Goal: Task Accomplishment & Management: Use online tool/utility

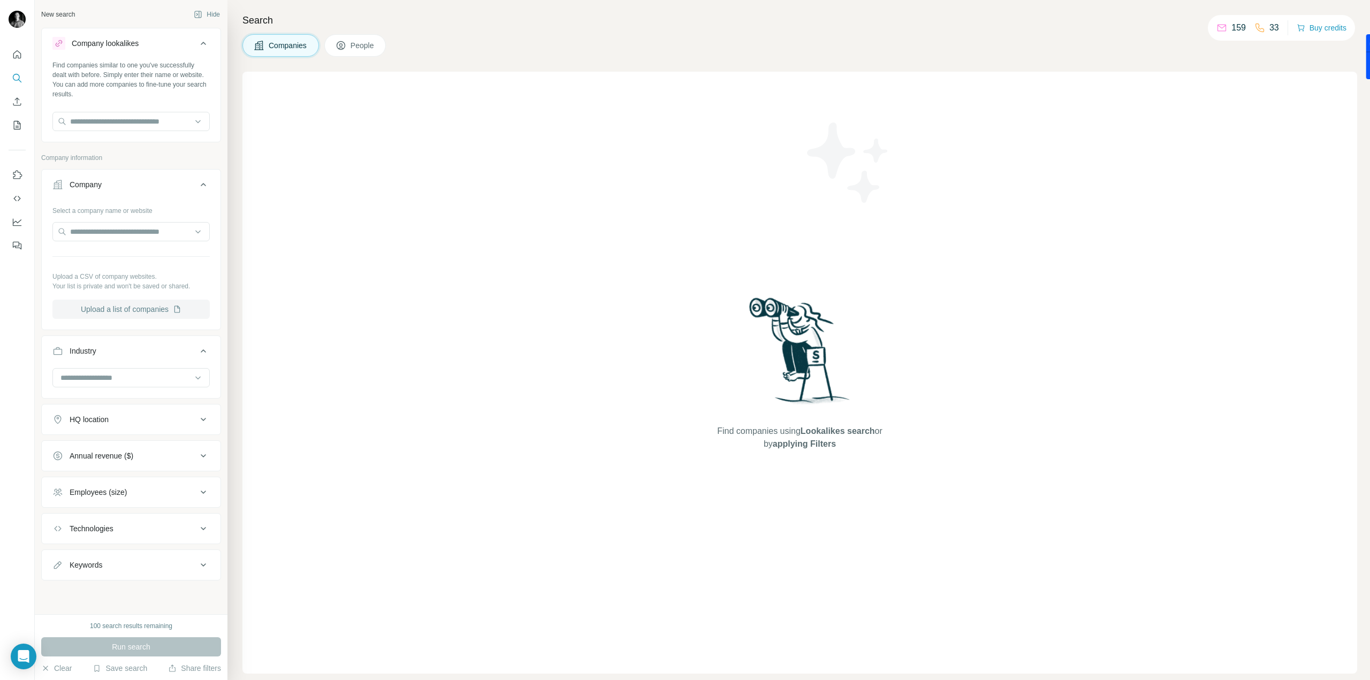
click at [89, 312] on button "Upload a list of companies" at bounding box center [130, 309] width 157 height 19
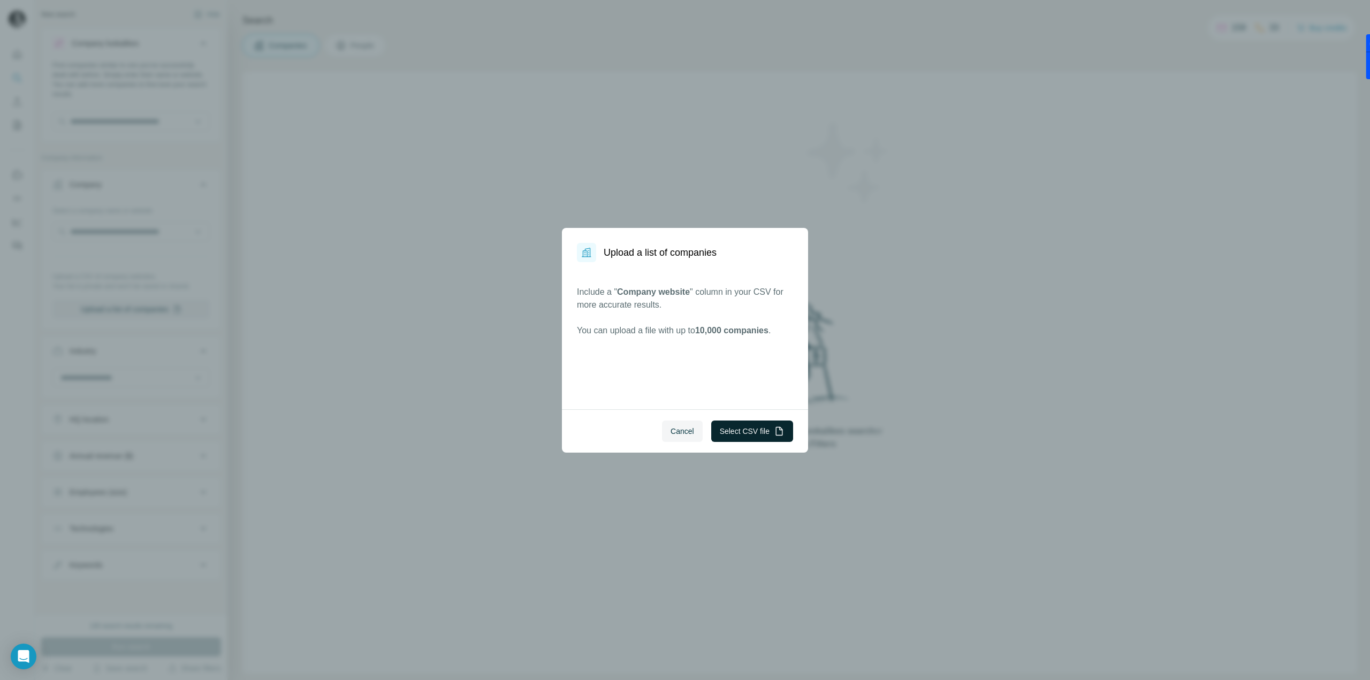
click at [753, 423] on button "Select CSV file" at bounding box center [752, 431] width 82 height 21
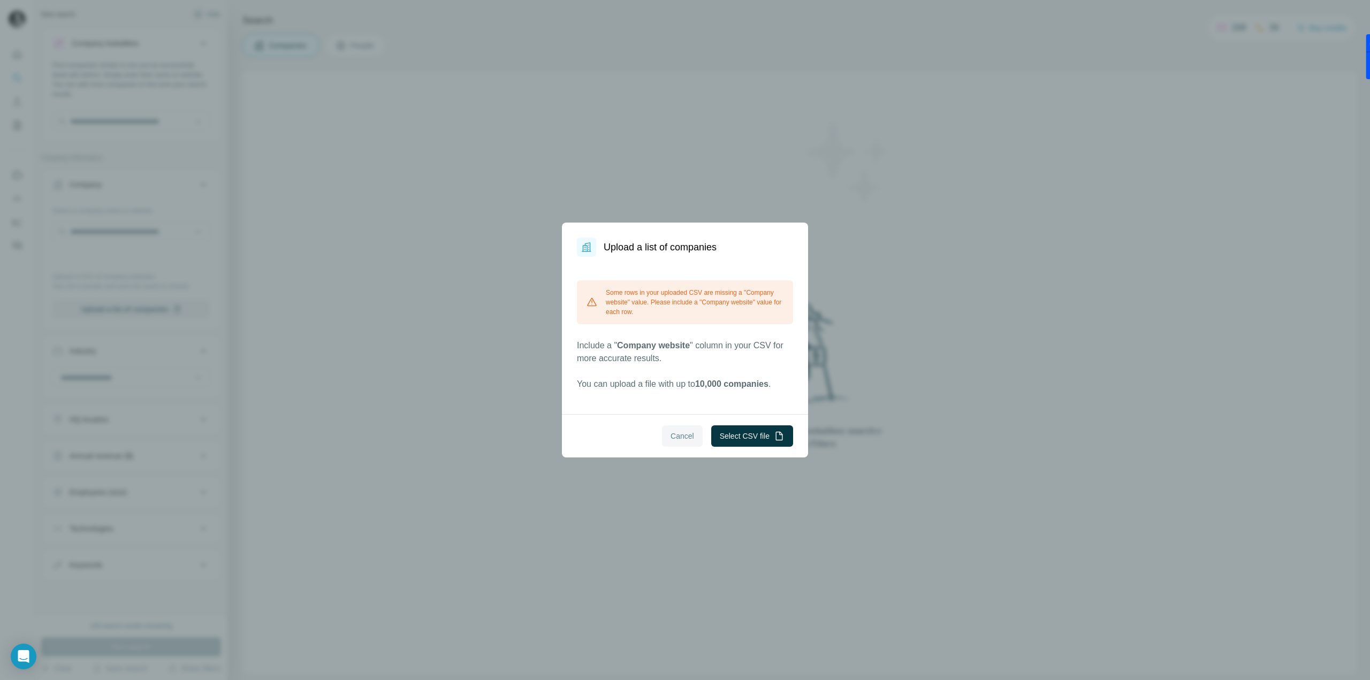
click at [684, 438] on span "Cancel" at bounding box center [683, 436] width 24 height 11
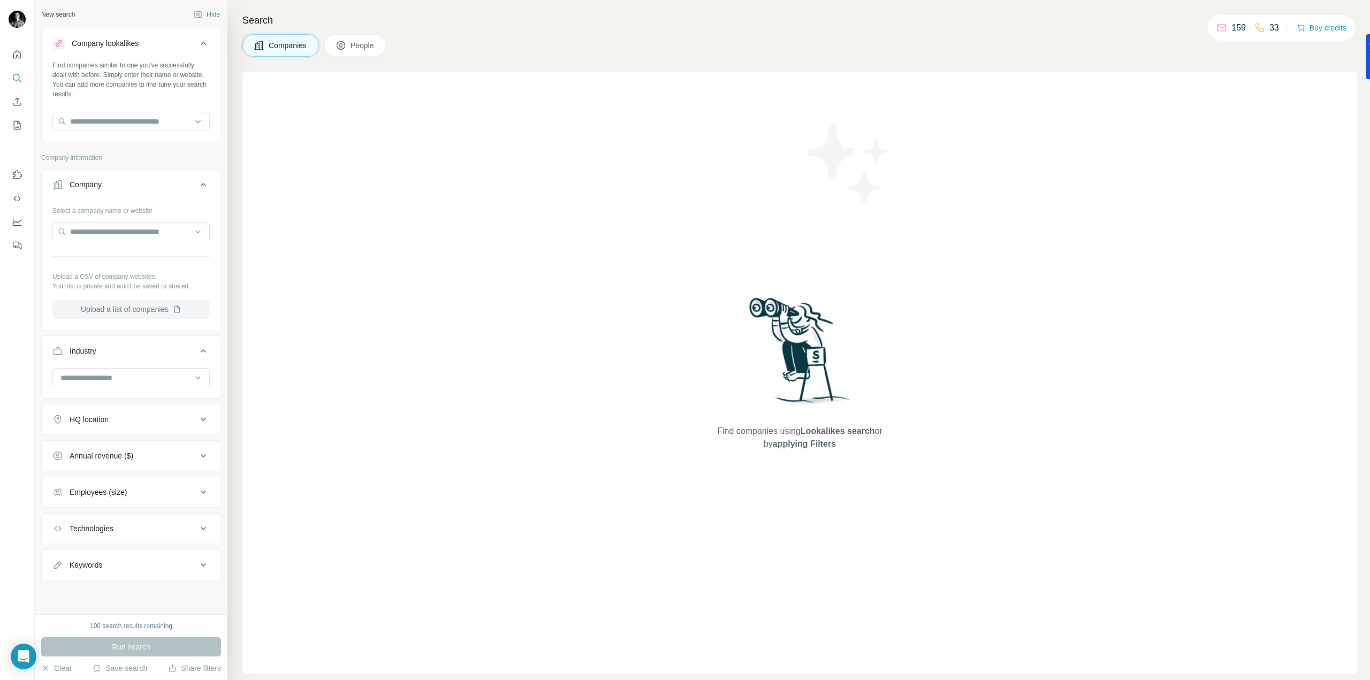
click at [73, 309] on button "Upload a list of companies" at bounding box center [130, 309] width 157 height 19
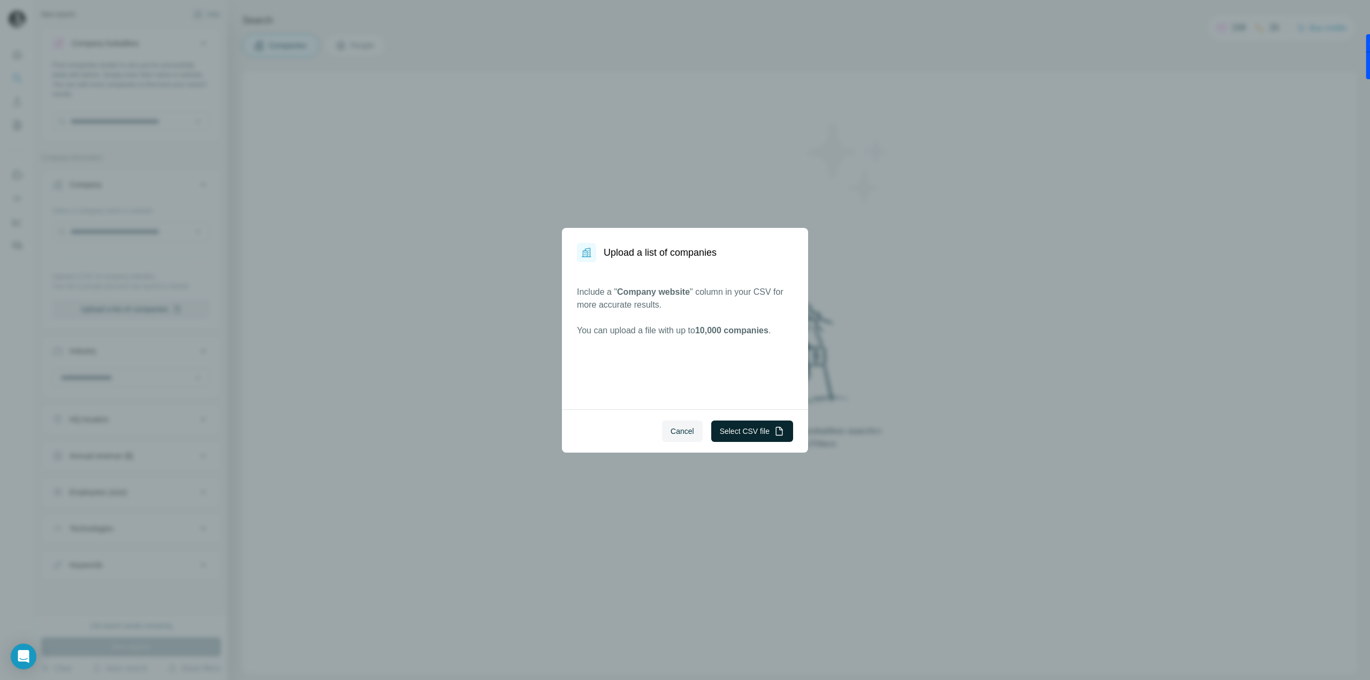
click at [729, 432] on button "Select CSV file" at bounding box center [752, 431] width 82 height 21
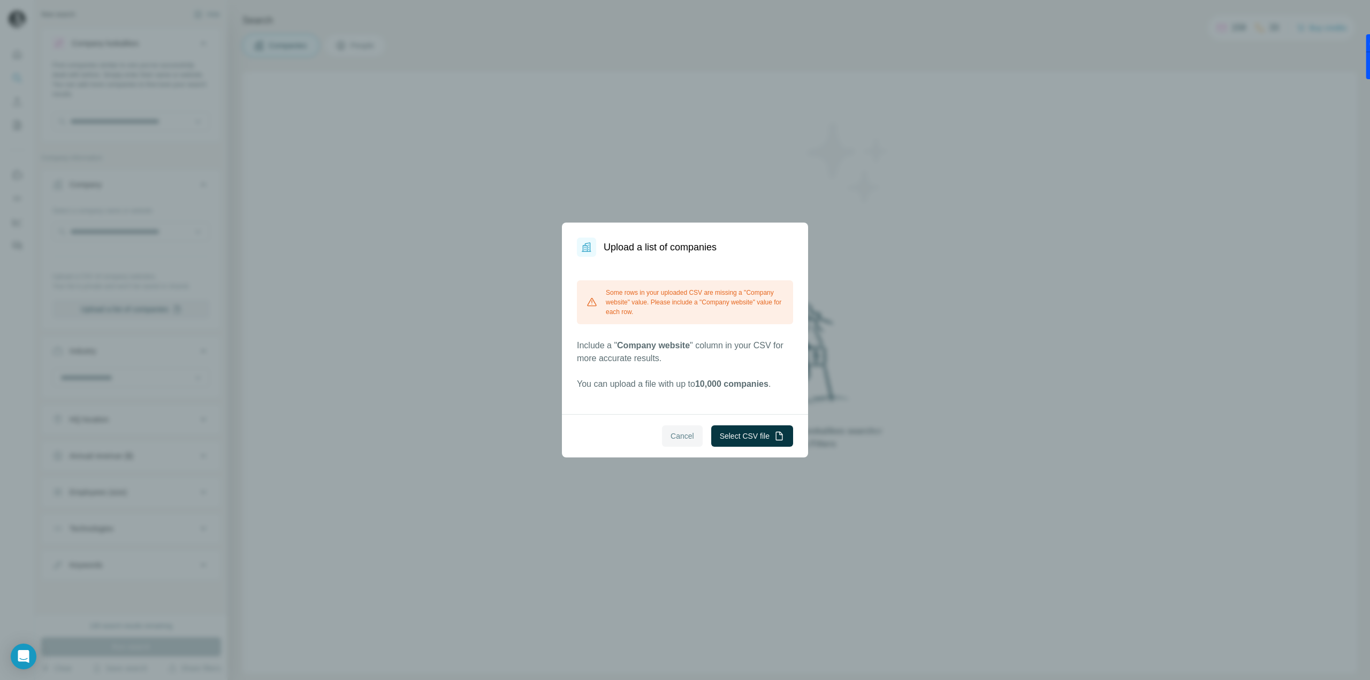
click at [676, 429] on button "Cancel" at bounding box center [682, 435] width 41 height 21
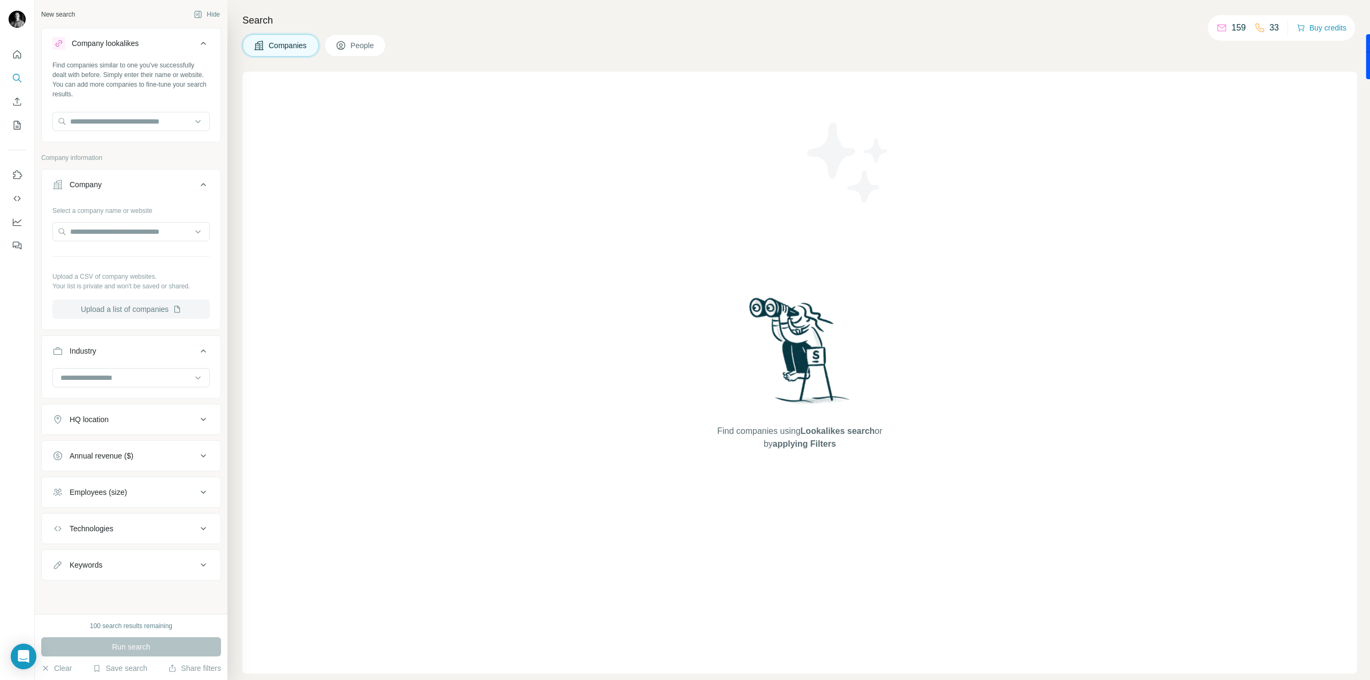
click at [145, 309] on button "Upload a list of companies" at bounding box center [130, 309] width 157 height 19
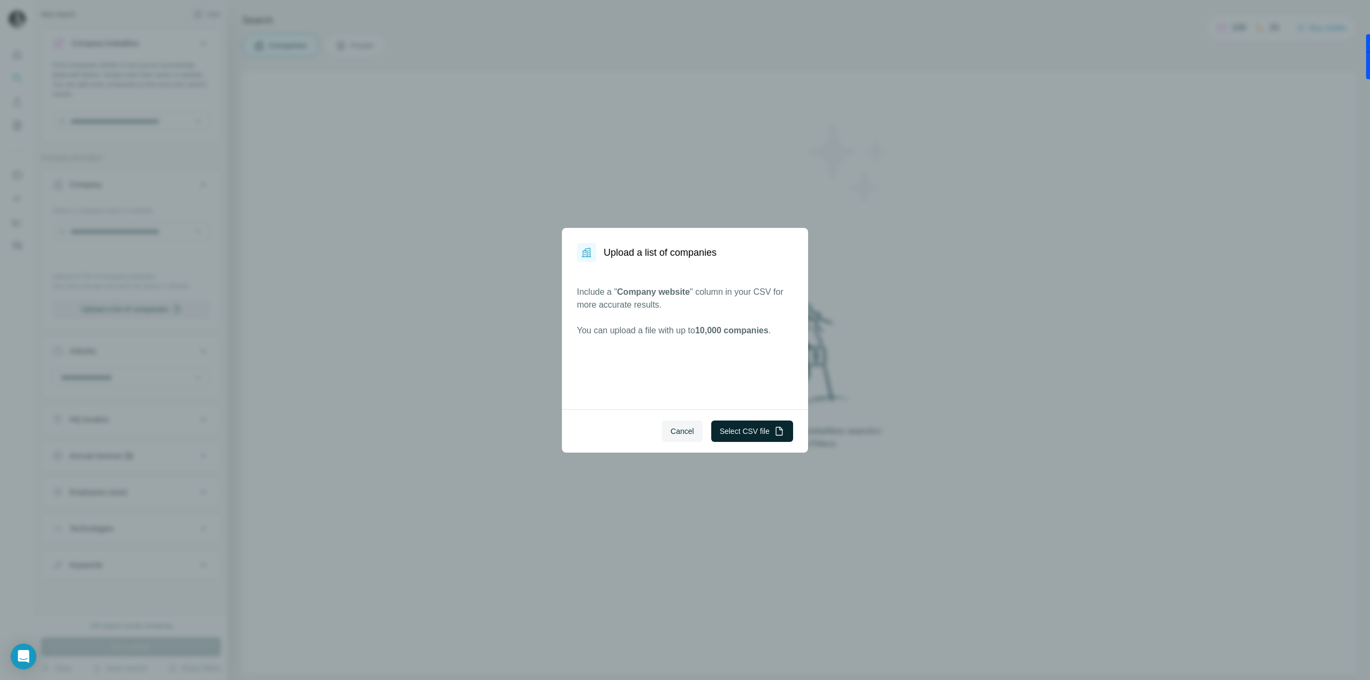
click at [730, 429] on button "Select CSV file" at bounding box center [752, 431] width 82 height 21
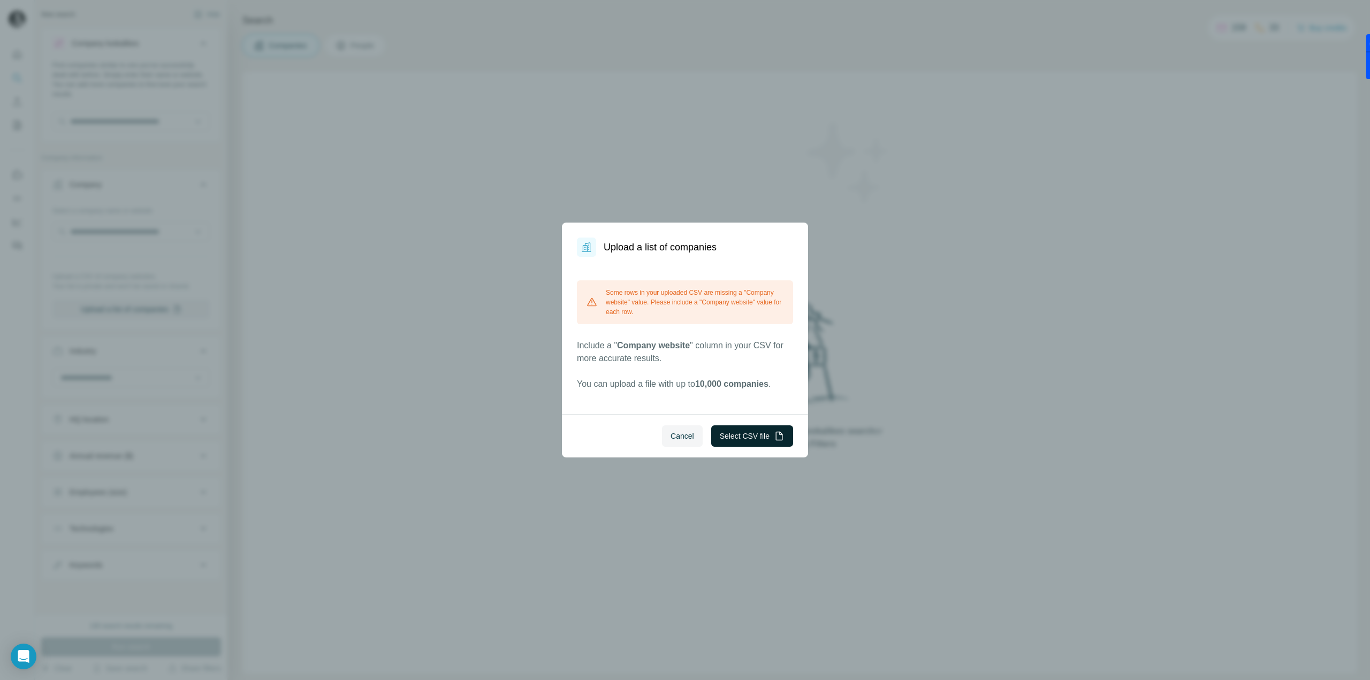
click at [734, 434] on button "Select CSV file" at bounding box center [752, 435] width 82 height 21
click at [676, 438] on span "Cancel" at bounding box center [683, 436] width 24 height 11
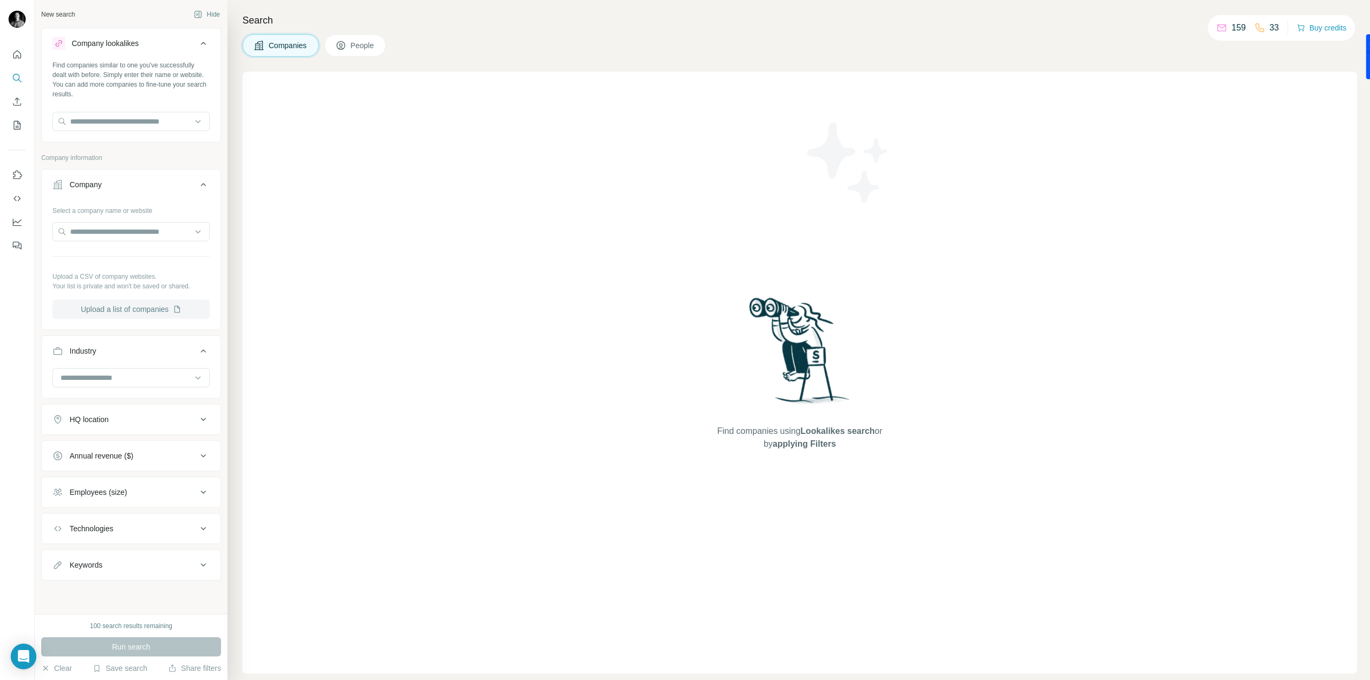
click at [77, 307] on button "Upload a list of companies" at bounding box center [130, 309] width 157 height 19
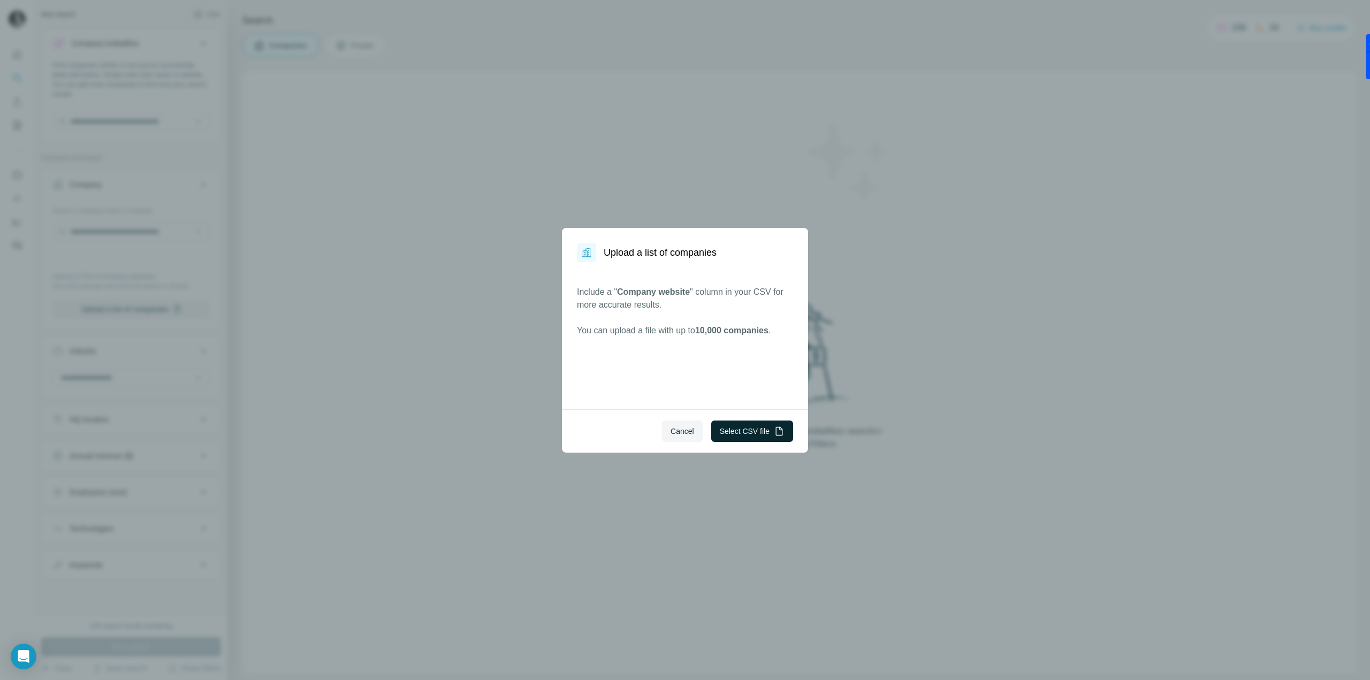
click at [753, 428] on button "Select CSV file" at bounding box center [752, 431] width 82 height 21
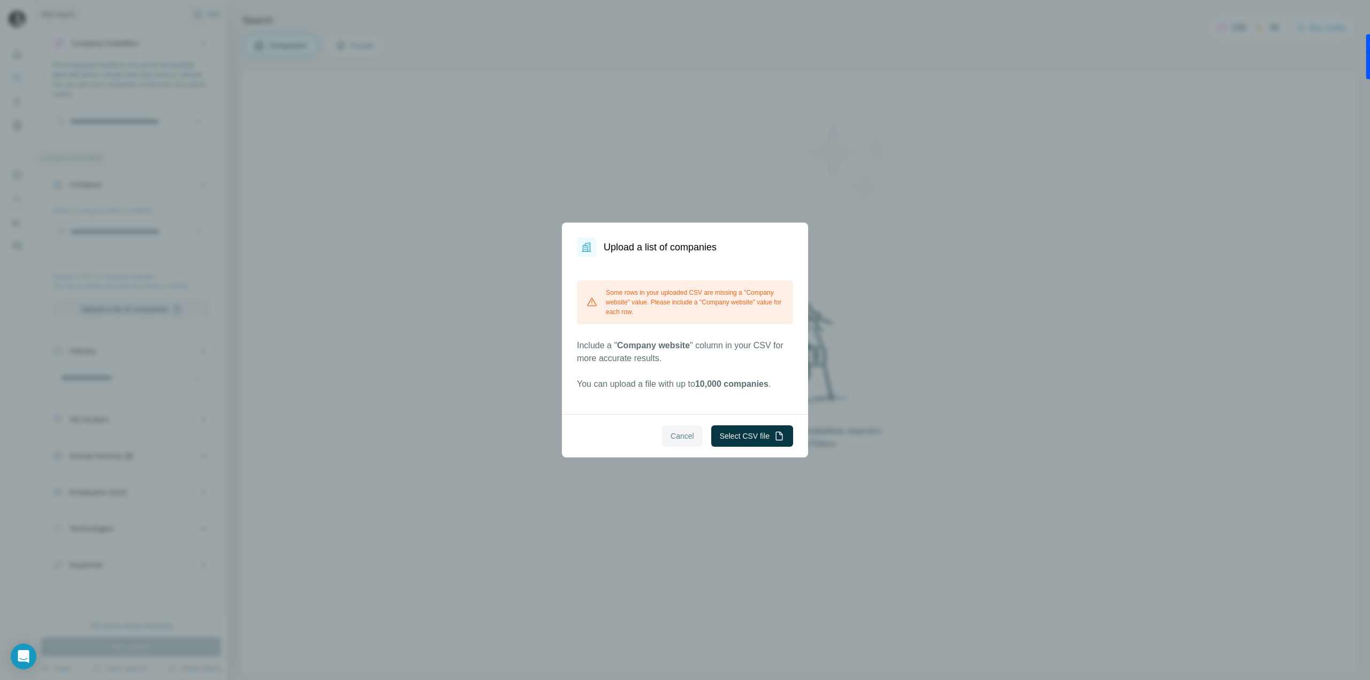
click at [681, 436] on span "Cancel" at bounding box center [683, 436] width 24 height 11
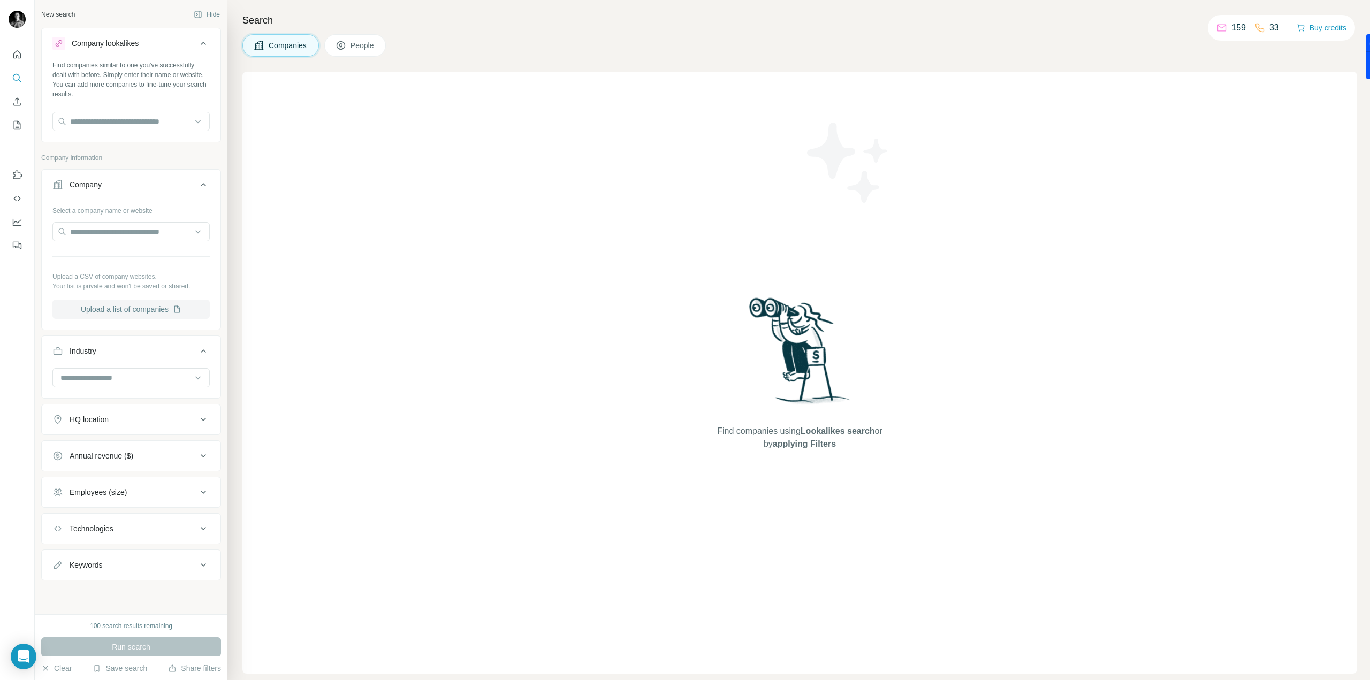
click at [136, 308] on button "Upload a list of companies" at bounding box center [130, 309] width 157 height 19
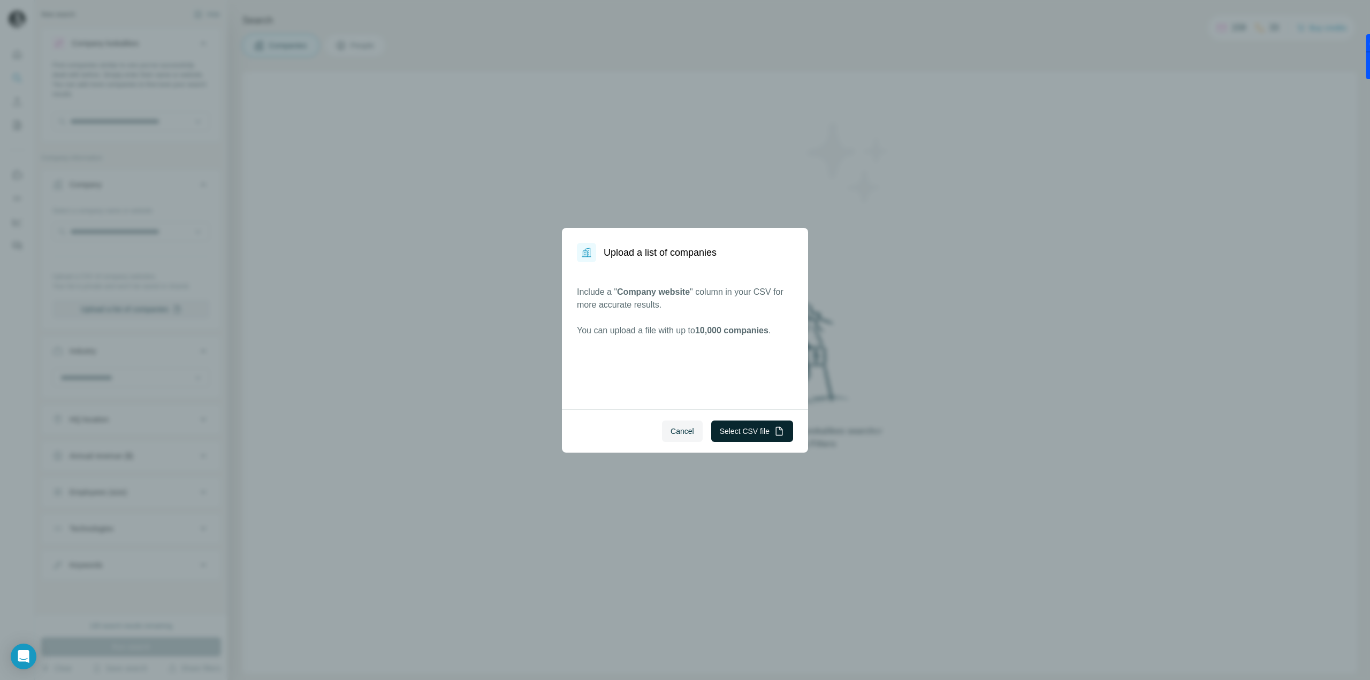
click at [754, 435] on button "Select CSV file" at bounding box center [752, 431] width 82 height 21
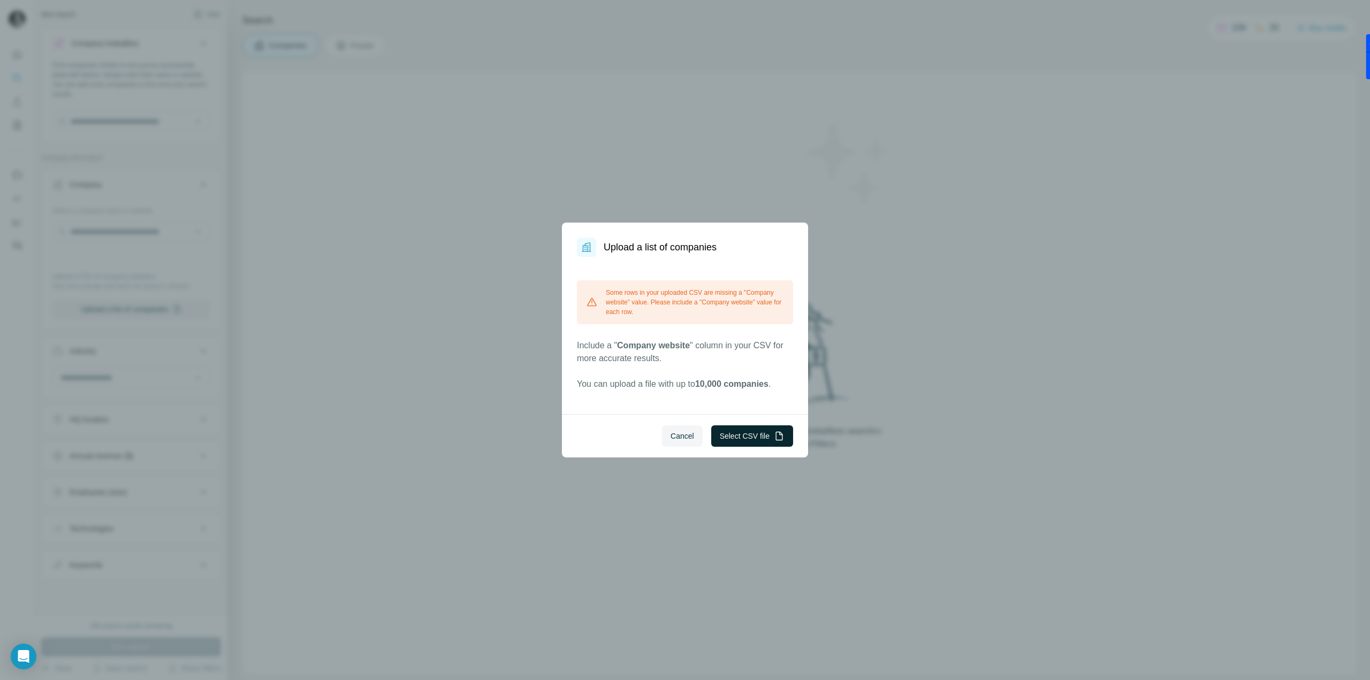
click at [714, 433] on button "Select CSV file" at bounding box center [752, 435] width 82 height 21
click at [671, 434] on span "Cancel" at bounding box center [683, 436] width 24 height 11
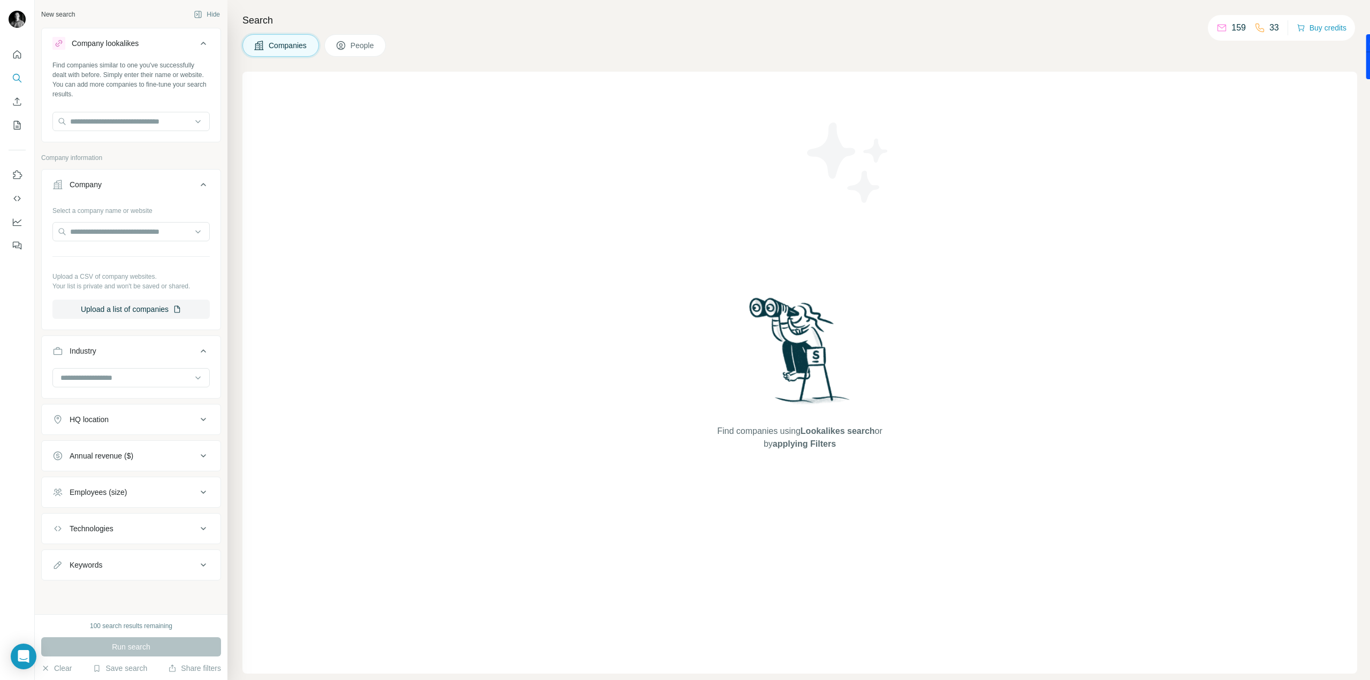
click at [115, 192] on button "Company" at bounding box center [131, 187] width 179 height 30
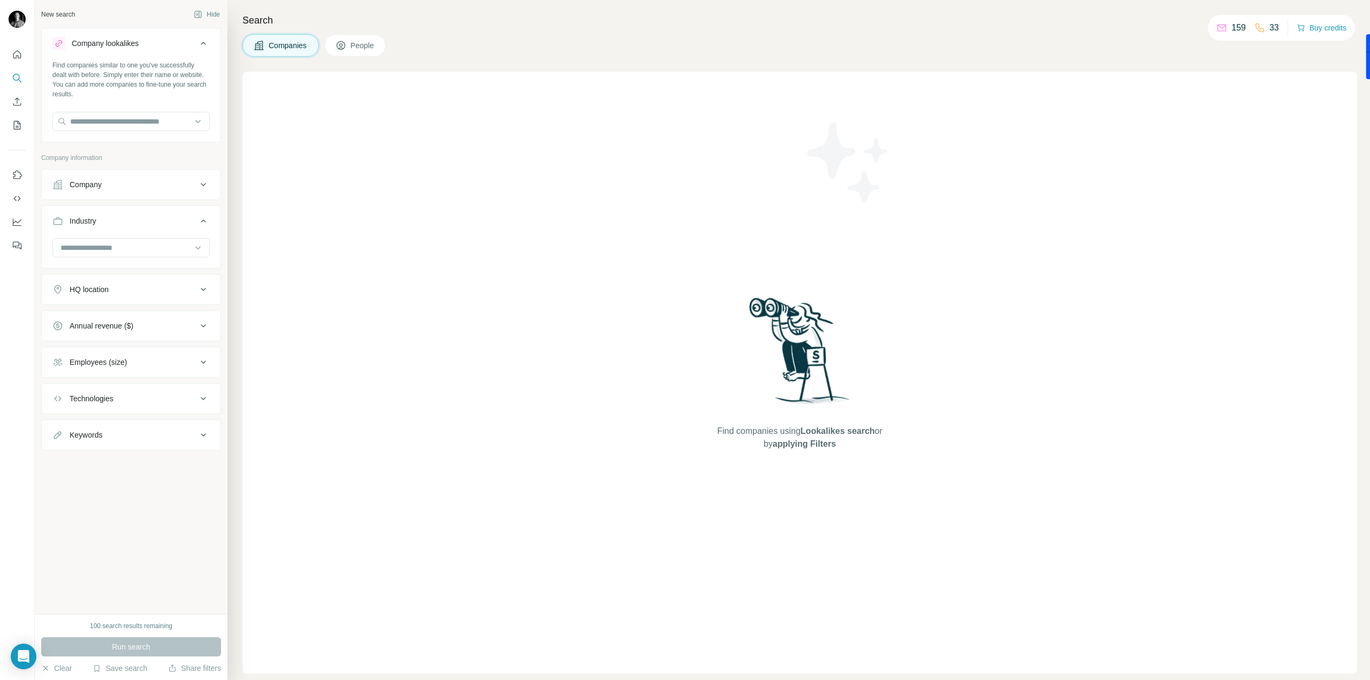
click at [189, 53] on button "Company lookalikes" at bounding box center [131, 46] width 179 height 30
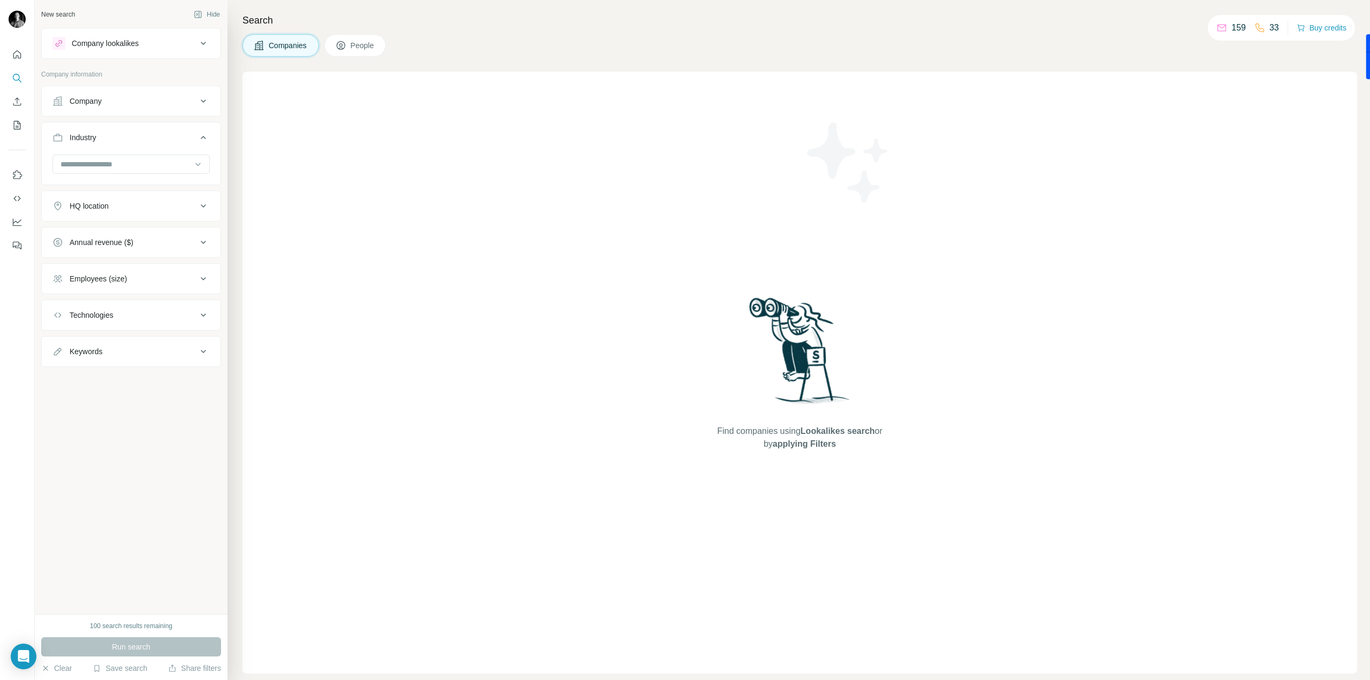
click at [152, 120] on ul "Company Industry HQ location Annual revenue ($) Employees (size) Technologies K…" at bounding box center [131, 226] width 180 height 281
click at [153, 98] on div "Company" at bounding box center [124, 101] width 144 height 11
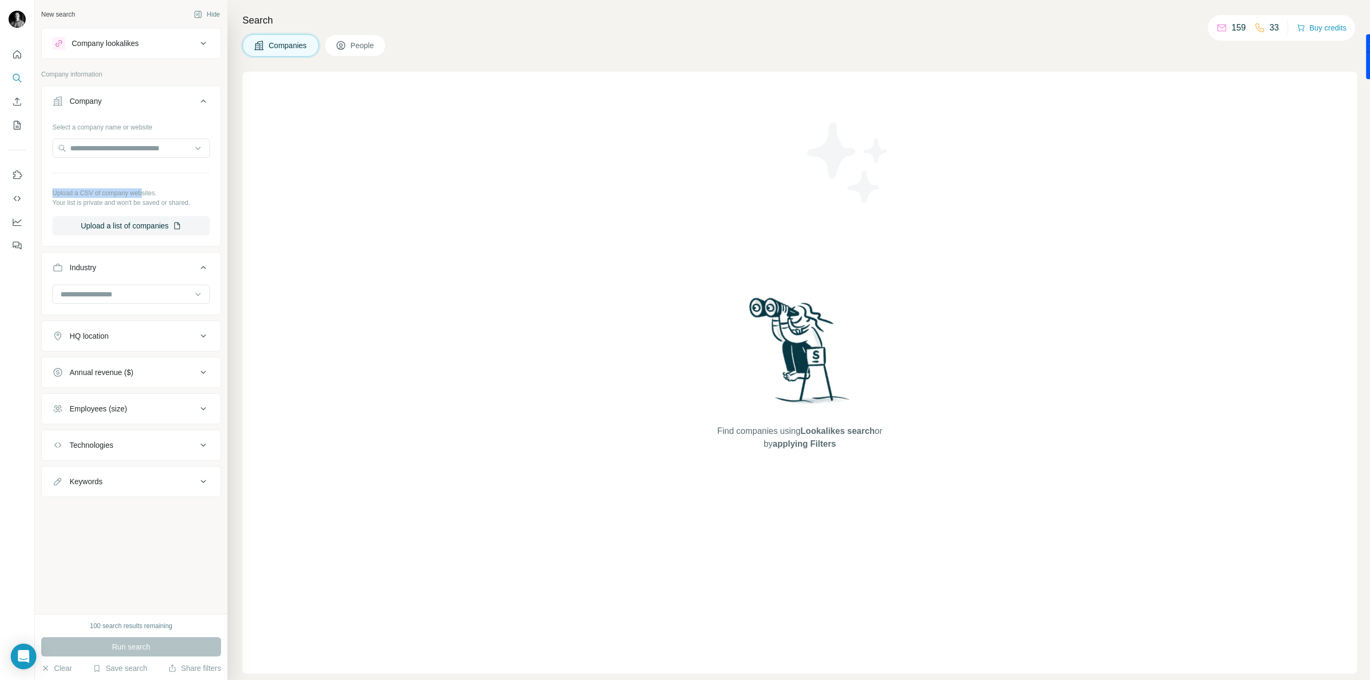
drag, startPoint x: 47, startPoint y: 191, endPoint x: 146, endPoint y: 193, distance: 99.0
click at [146, 193] on div "Select a company name or website Upload a CSV of company websites. Your list is…" at bounding box center [131, 181] width 179 height 126
click at [146, 193] on p "Upload a CSV of company websites." at bounding box center [130, 193] width 157 height 10
click at [19, 99] on icon "Enrich CSV" at bounding box center [17, 101] width 11 height 11
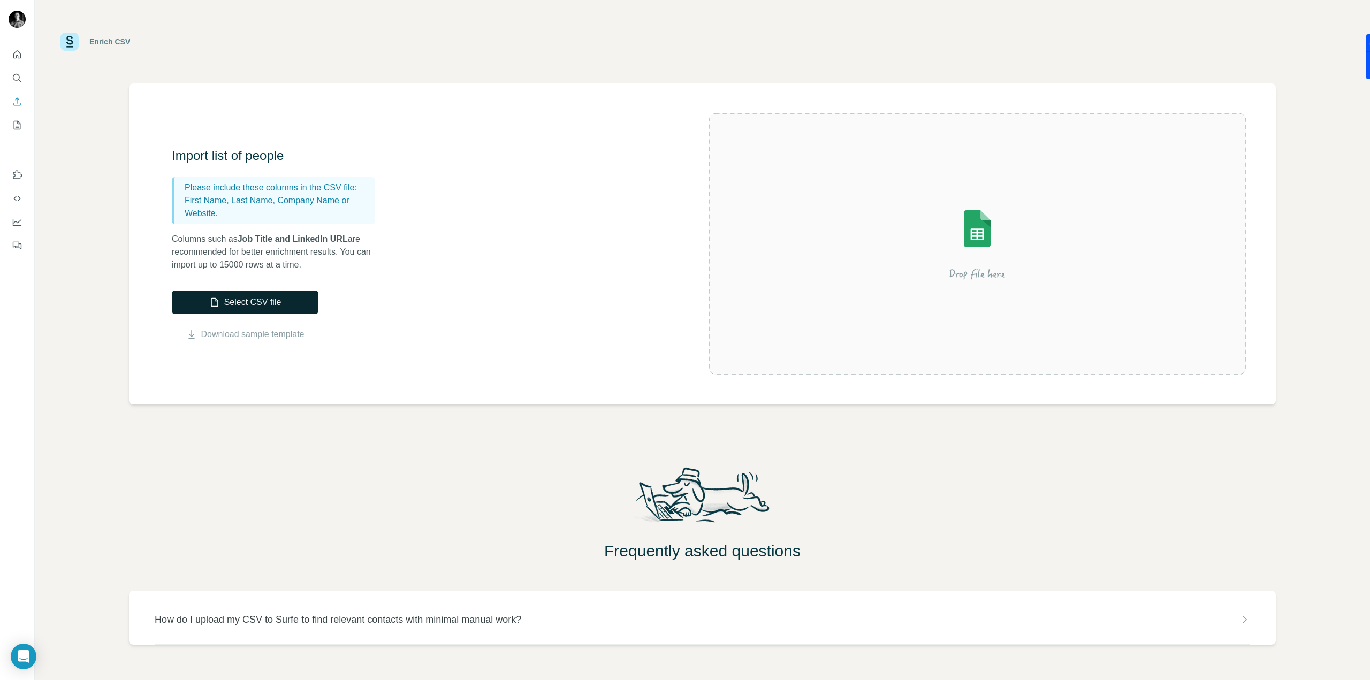
click at [200, 298] on button "Select CSV file" at bounding box center [245, 303] width 147 height 24
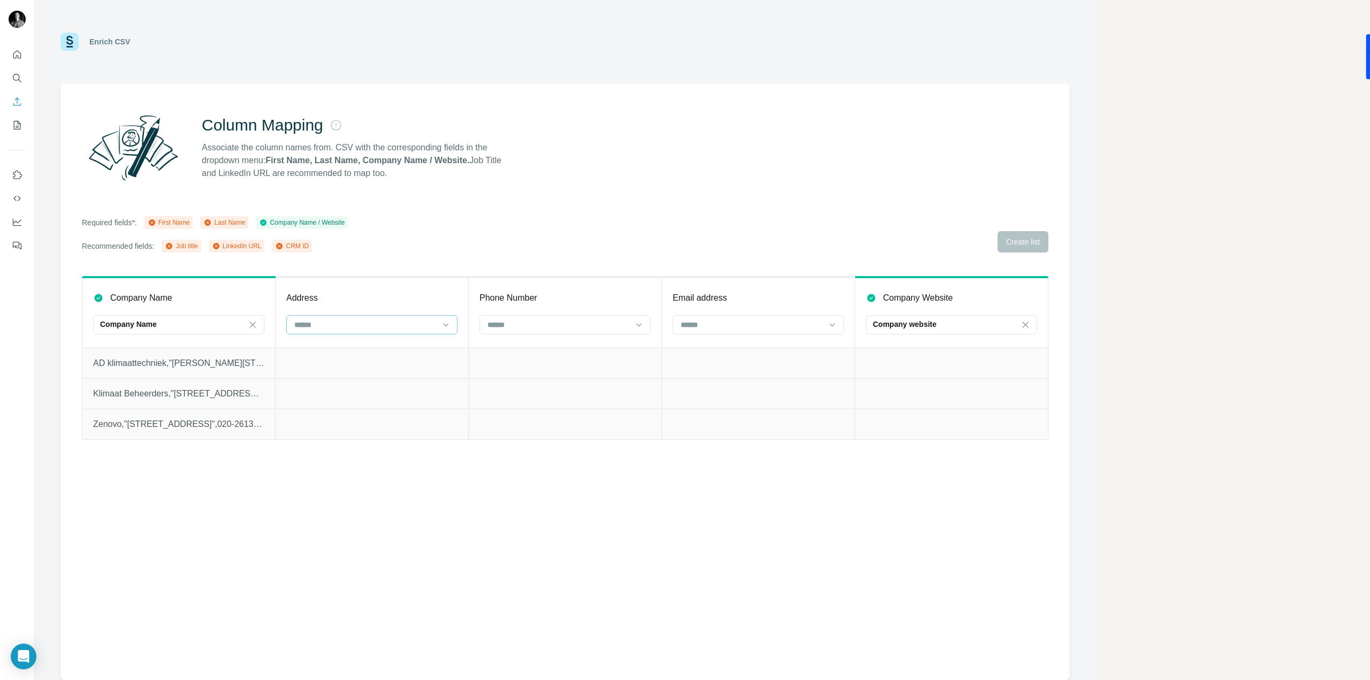
click at [354, 331] on div at bounding box center [365, 325] width 144 height 18
click at [343, 344] on div "First Name" at bounding box center [371, 349] width 153 height 11
click at [386, 328] on div "First Name" at bounding box center [365, 324] width 144 height 11
click at [713, 310] on th "Email address" at bounding box center [758, 312] width 193 height 71
click at [709, 328] on input at bounding box center [752, 325] width 144 height 12
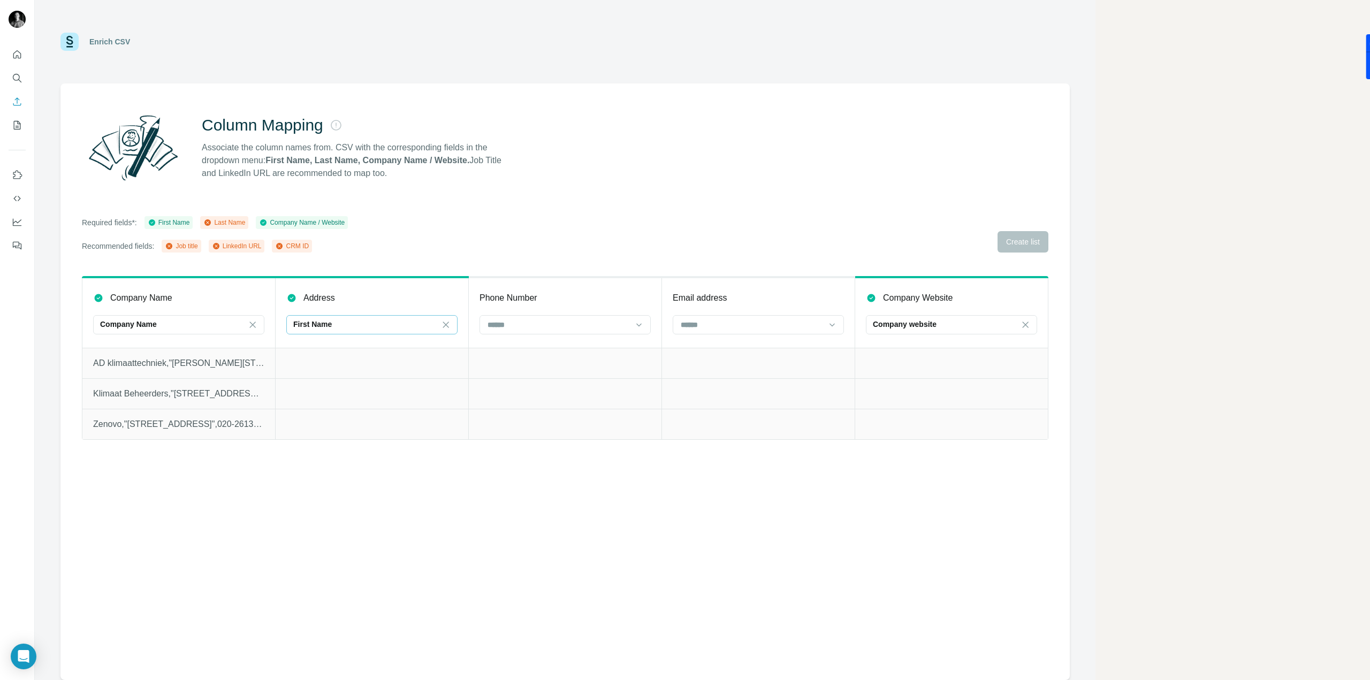
click at [378, 322] on div "First Name" at bounding box center [365, 324] width 144 height 11
click at [447, 319] on icon at bounding box center [445, 324] width 11 height 11
click at [380, 325] on input at bounding box center [365, 325] width 144 height 12
click at [379, 326] on input at bounding box center [365, 325] width 144 height 12
drag, startPoint x: 1051, startPoint y: 445, endPoint x: 928, endPoint y: 415, distance: 126.2
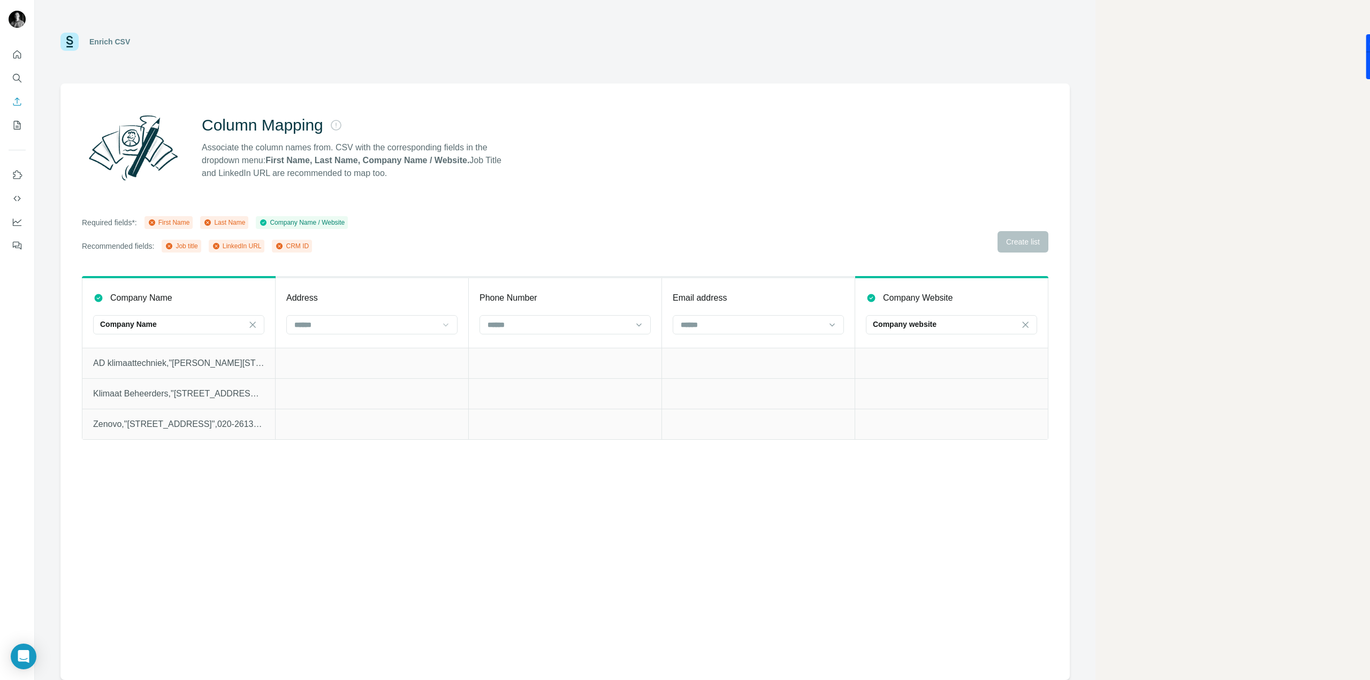
click at [995, 435] on div "Column Mapping Associate the column names from. CSV with the corresponding fiel…" at bounding box center [564, 381] width 1009 height 597
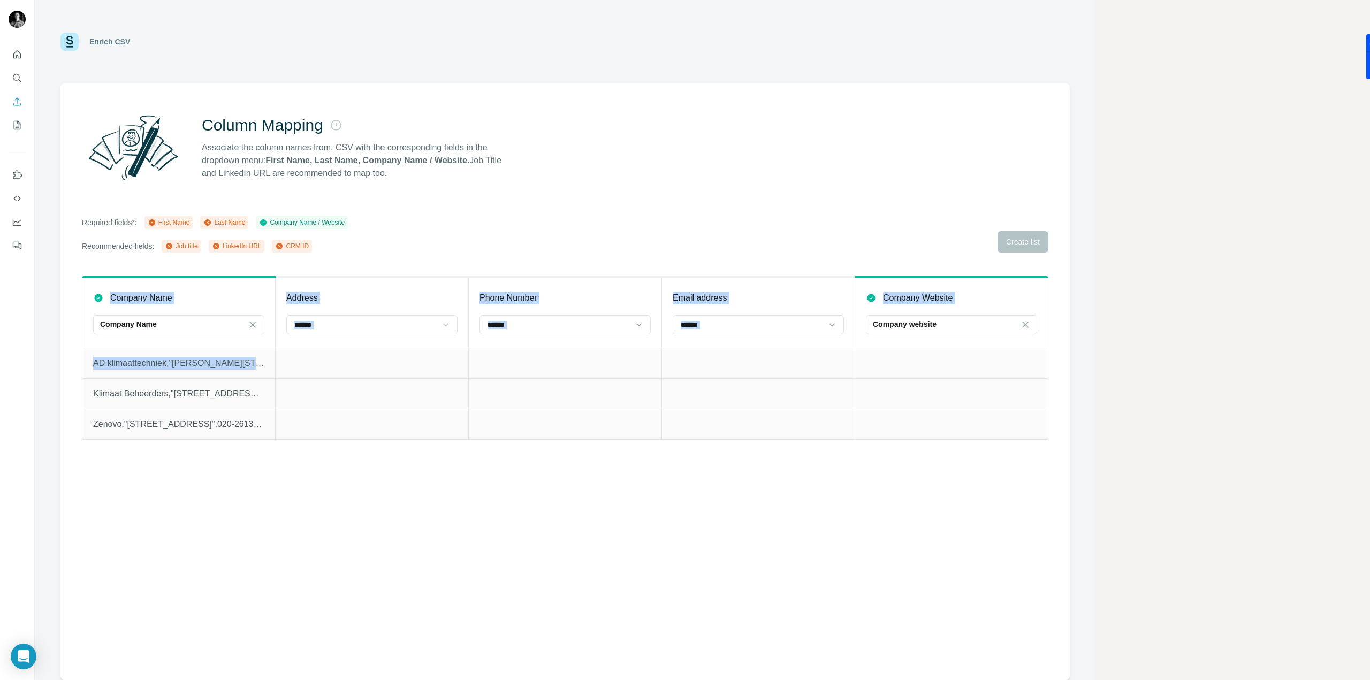
drag, startPoint x: 928, startPoint y: 414, endPoint x: 578, endPoint y: 343, distance: 357.0
click at [484, 349] on tbody "AD klimaattechniek,"[PERSON_NAME][STREET_ADDRESS]",06-16021124,[EMAIL_ADDRESS][…" at bounding box center [565, 394] width 966 height 92
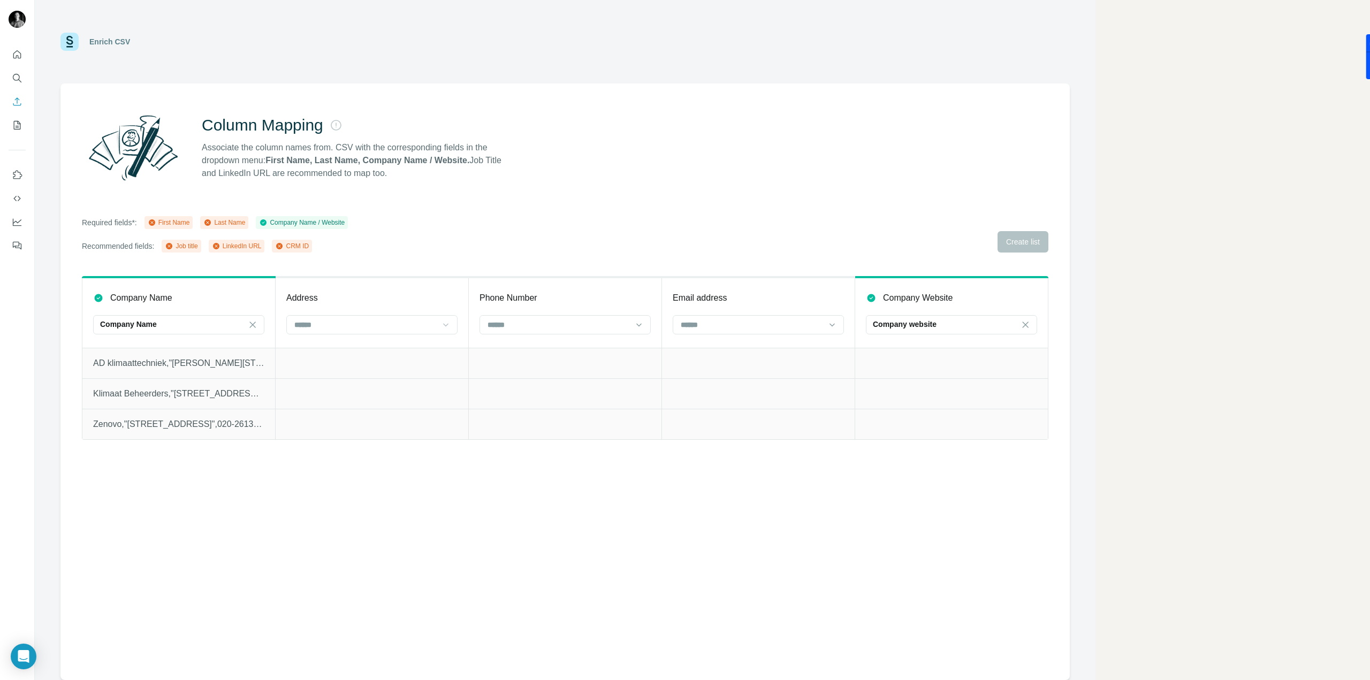
click at [252, 456] on div "Company Name Company Name Address Phone Number Email address Company Website Co…" at bounding box center [565, 367] width 966 height 183
click at [315, 331] on div at bounding box center [365, 325] width 144 height 18
click at [357, 467] on div "Column Mapping Associate the column names from. CSV with the corresponding fiel…" at bounding box center [564, 381] width 1009 height 597
click at [767, 321] on input at bounding box center [752, 325] width 144 height 12
click at [629, 319] on input at bounding box center [558, 325] width 144 height 12
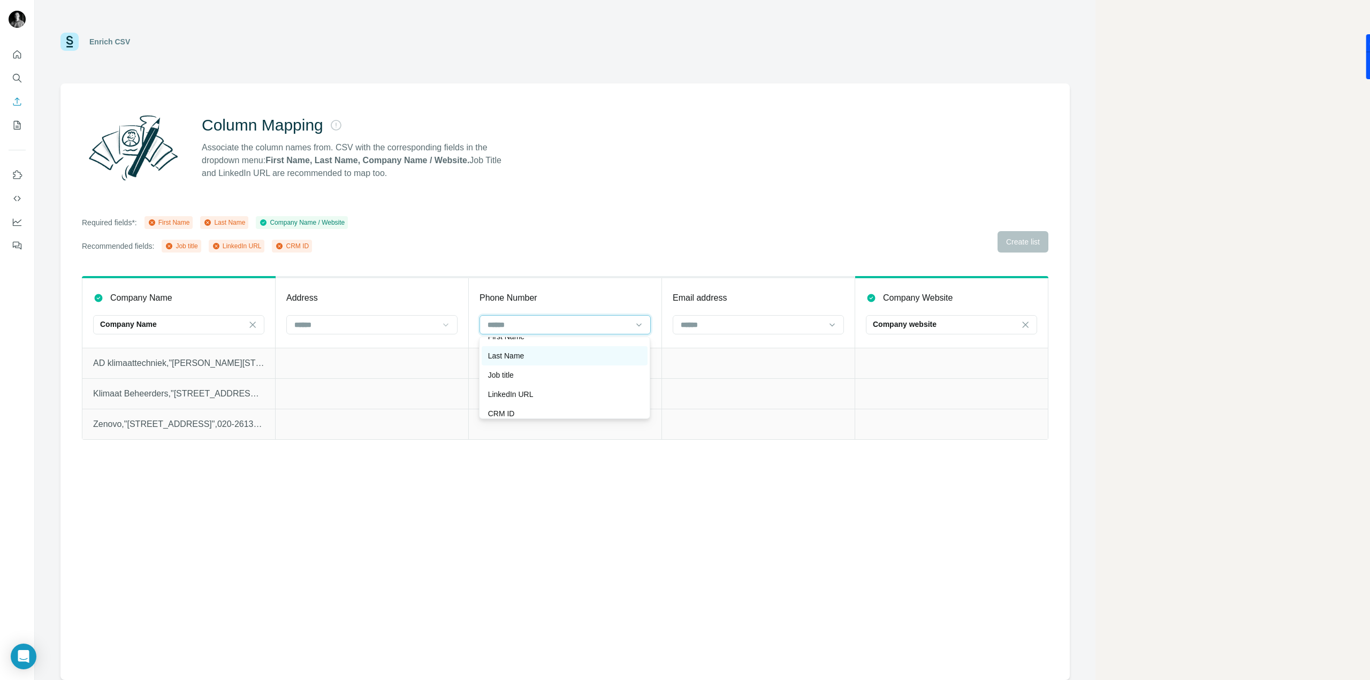
scroll to position [19, 0]
click at [326, 360] on td at bounding box center [372, 363] width 193 height 31
click at [260, 326] on div "Company Name" at bounding box center [178, 324] width 171 height 19
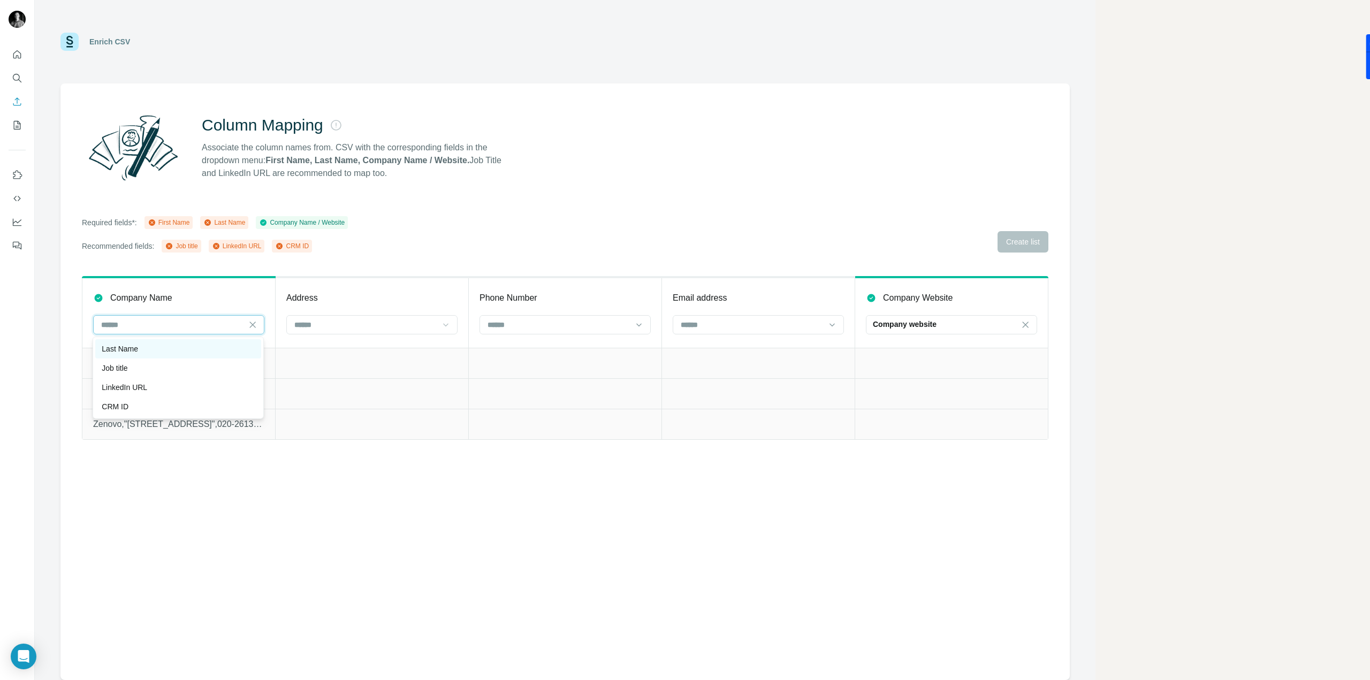
scroll to position [0, 0]
drag, startPoint x: 273, startPoint y: 225, endPoint x: 386, endPoint y: 242, distance: 114.2
click at [276, 225] on div "Company Name / Website" at bounding box center [302, 223] width 86 height 10
click at [16, 78] on icon "Search" at bounding box center [17, 78] width 11 height 11
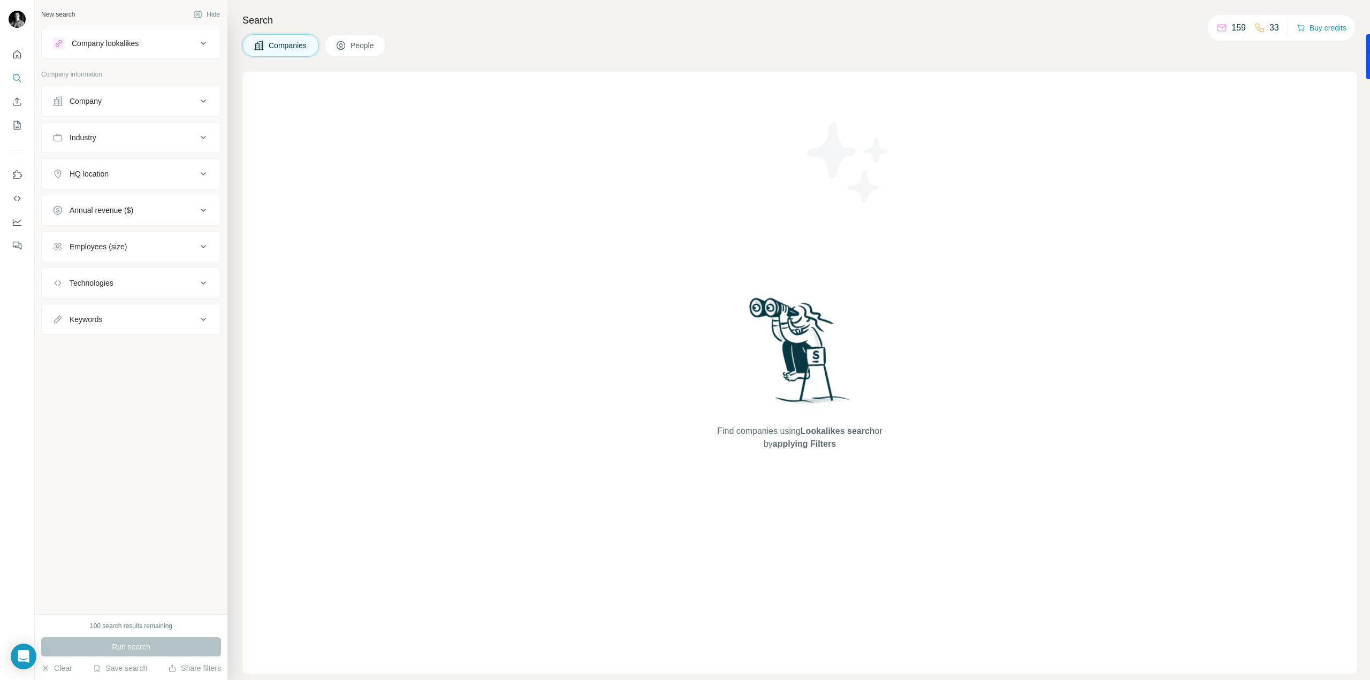
click at [87, 96] on div "Company" at bounding box center [86, 101] width 32 height 11
click at [106, 150] on input "text" at bounding box center [130, 148] width 157 height 19
click at [110, 229] on button "Upload a list of companies" at bounding box center [130, 225] width 157 height 19
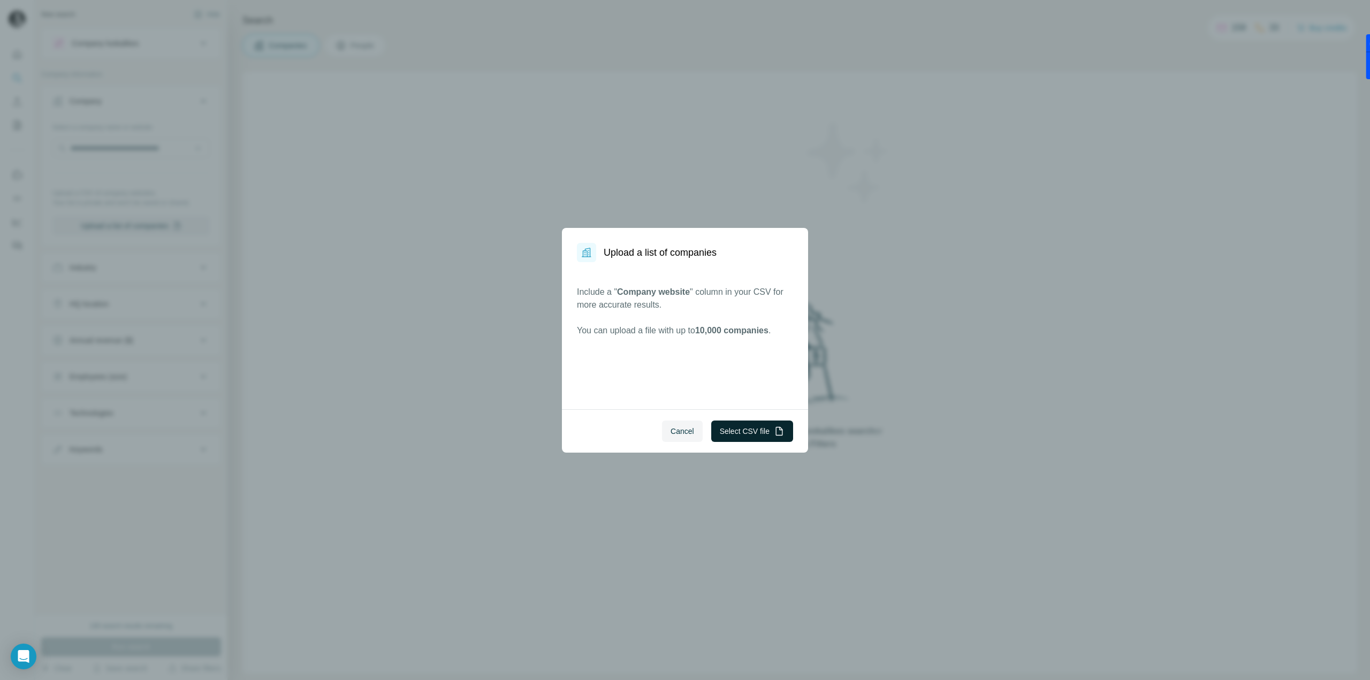
click at [743, 432] on button "Select CSV file" at bounding box center [752, 431] width 82 height 21
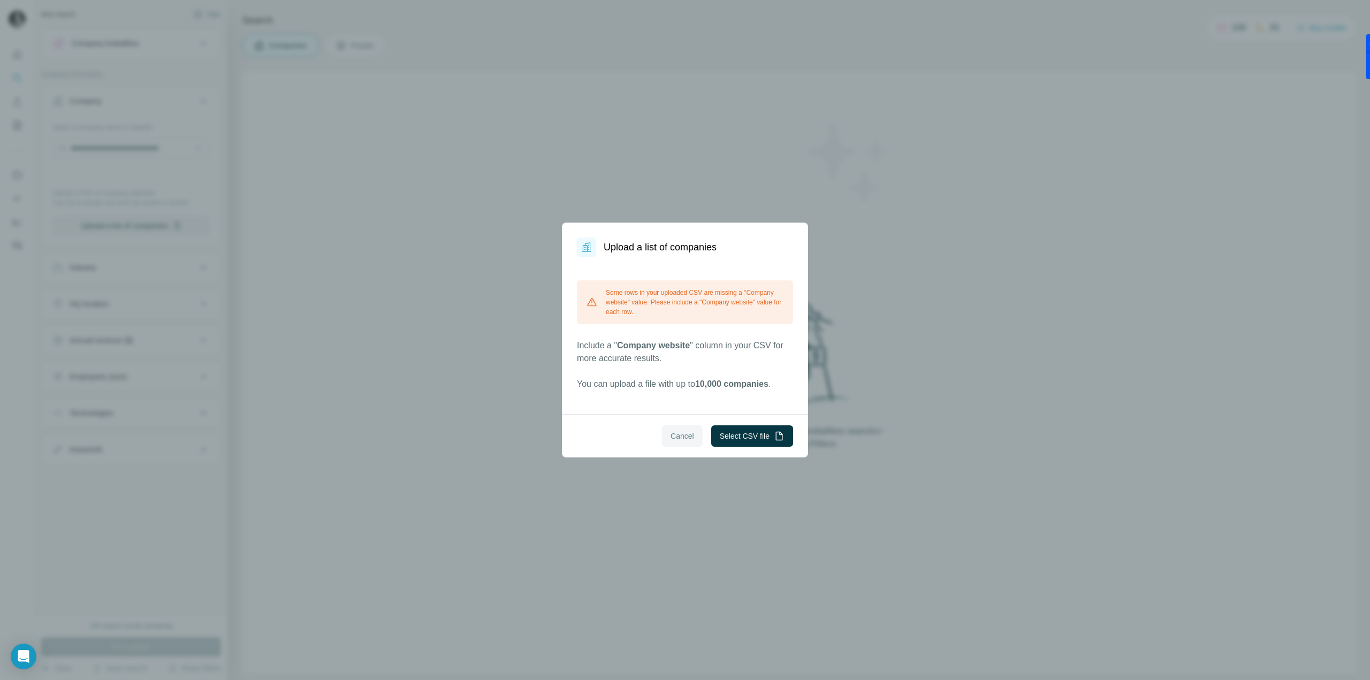
click at [698, 443] on button "Cancel" at bounding box center [682, 435] width 41 height 21
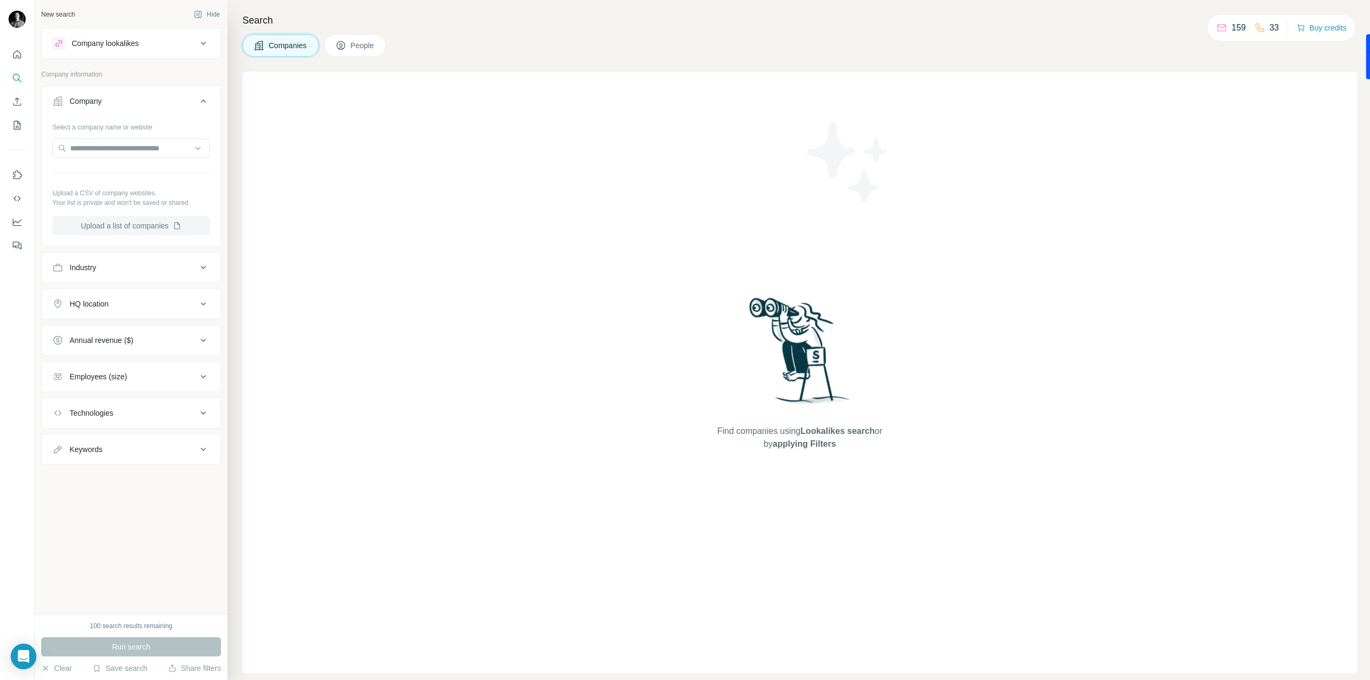
click at [132, 223] on button "Upload a list of companies" at bounding box center [130, 225] width 157 height 19
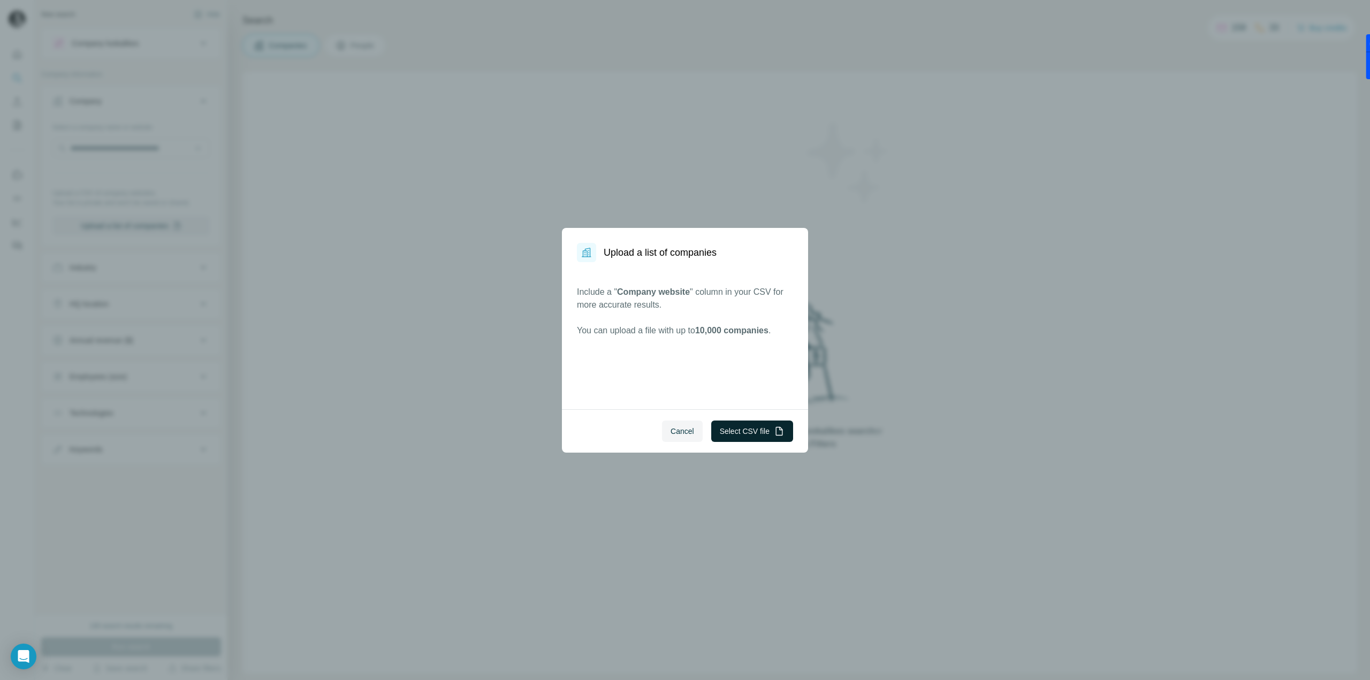
click at [745, 432] on button "Select CSV file" at bounding box center [752, 431] width 82 height 21
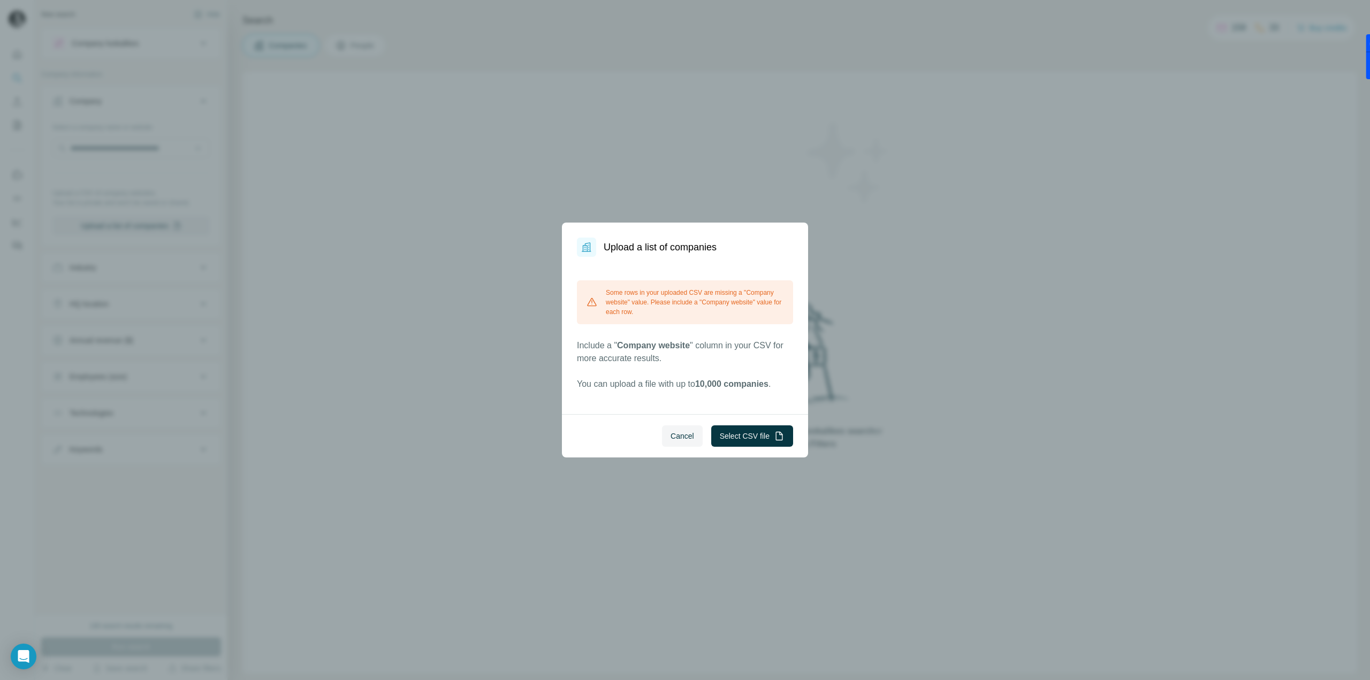
drag, startPoint x: 676, startPoint y: 436, endPoint x: 779, endPoint y: 480, distance: 111.7
click at [676, 436] on span "Cancel" at bounding box center [683, 436] width 24 height 11
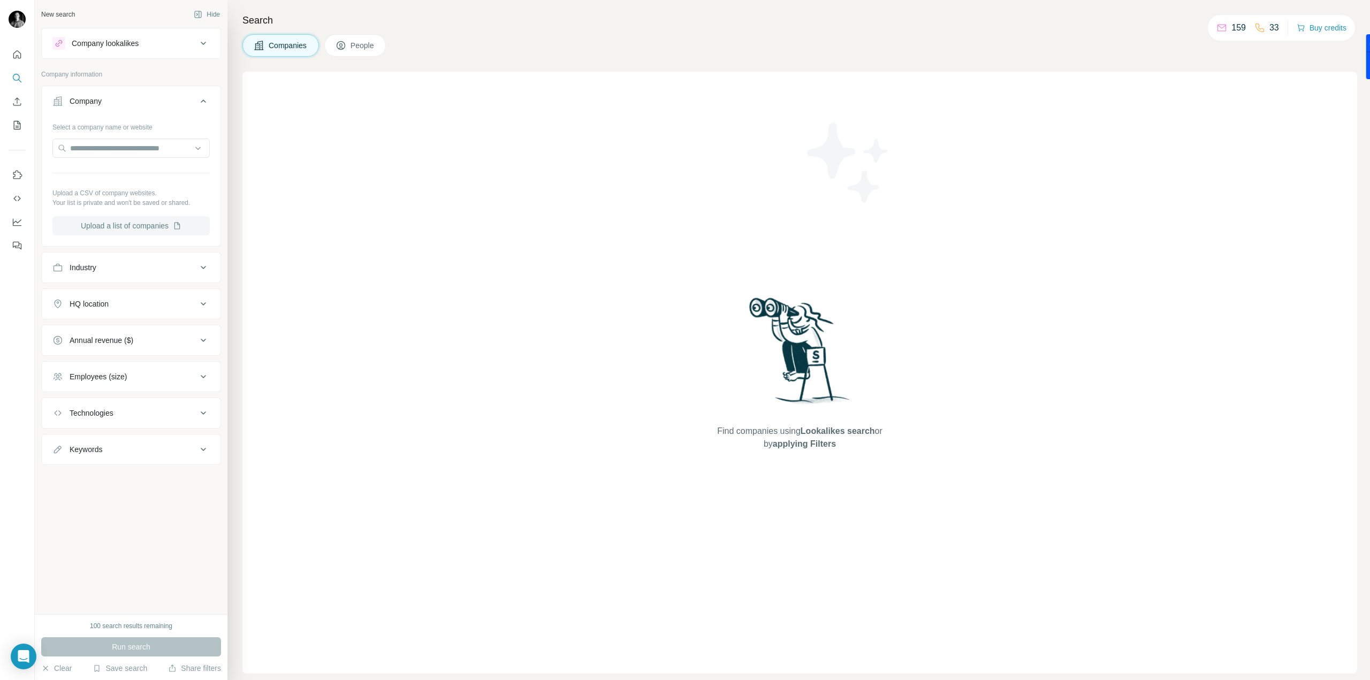
click at [117, 221] on button "Upload a list of companies" at bounding box center [130, 225] width 157 height 19
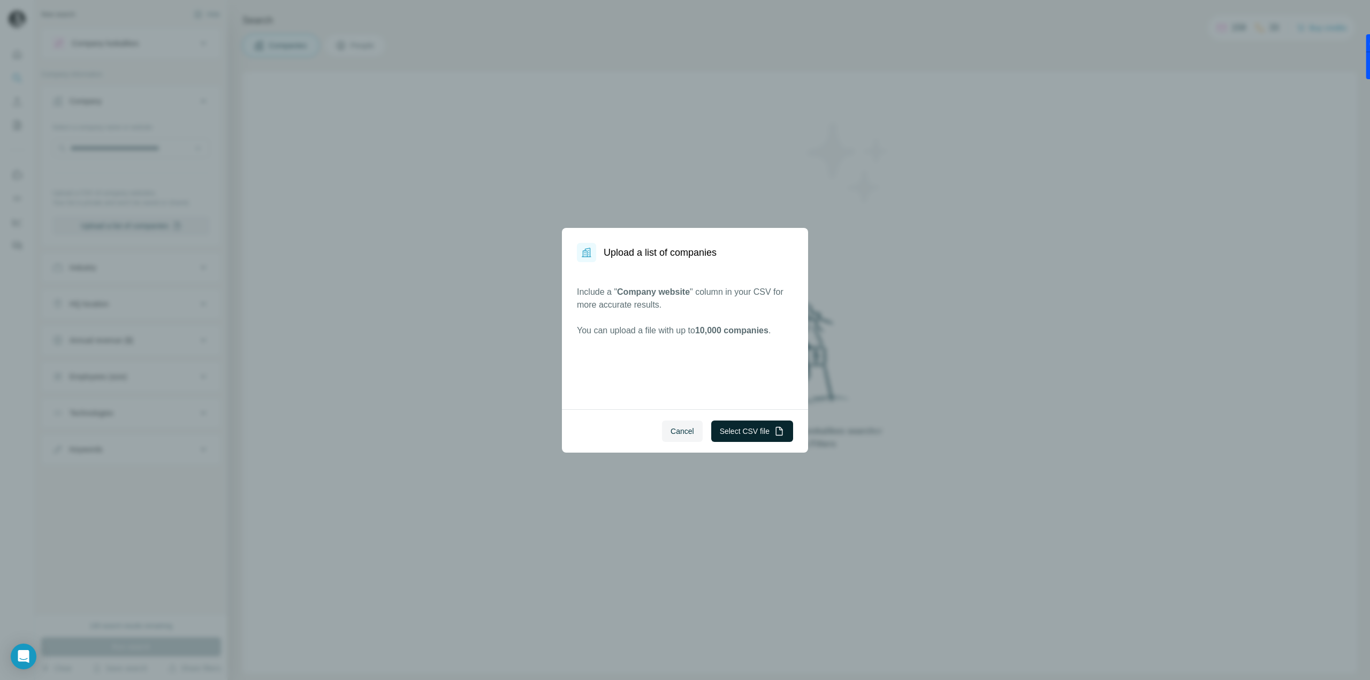
click at [736, 439] on button "Select CSV file" at bounding box center [752, 431] width 82 height 21
click at [732, 428] on button "Select CSV file" at bounding box center [752, 431] width 82 height 21
click at [689, 423] on button "Cancel" at bounding box center [682, 431] width 41 height 21
